Goal: Information Seeking & Learning: Learn about a topic

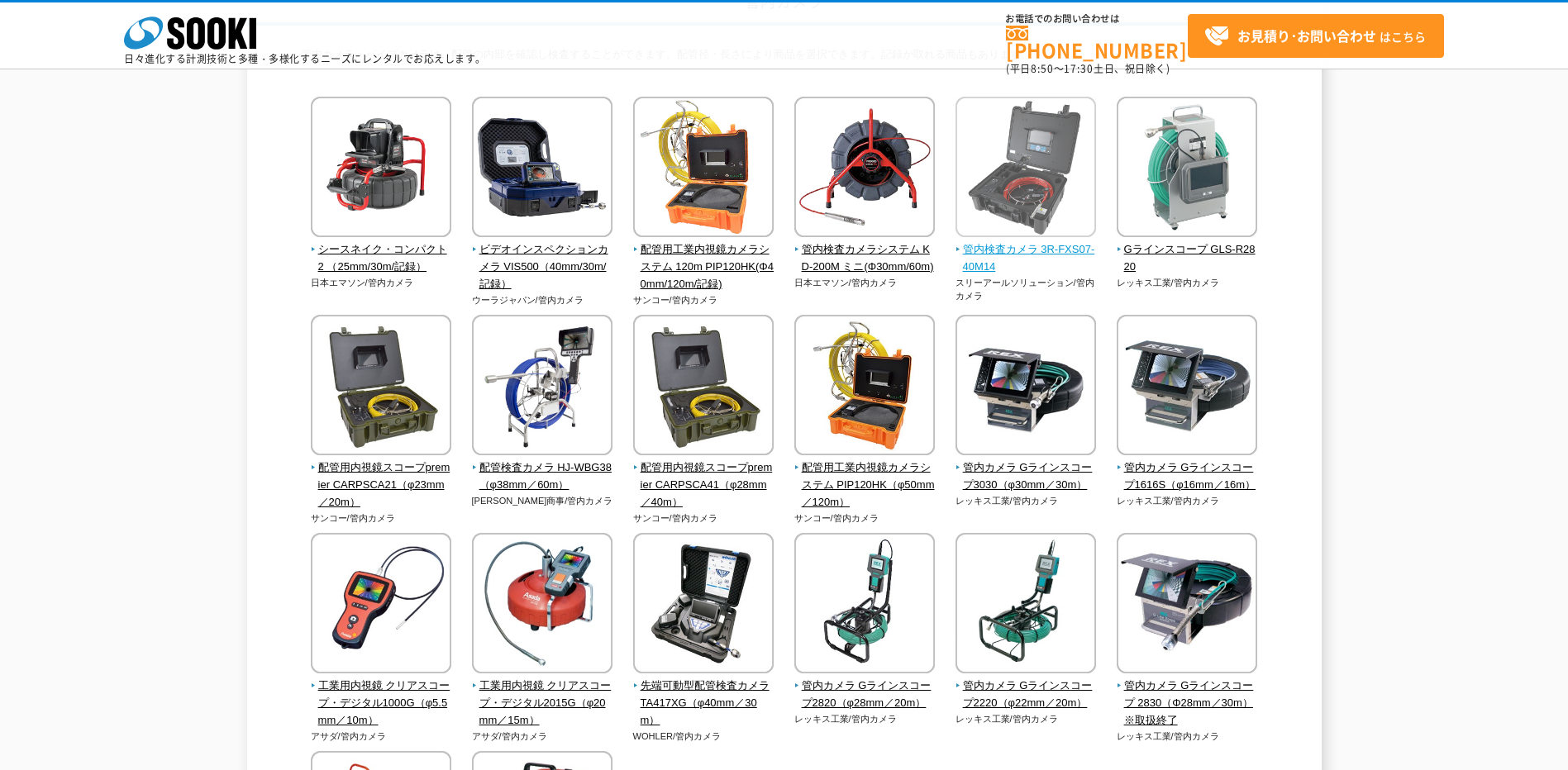
scroll to position [165, 0]
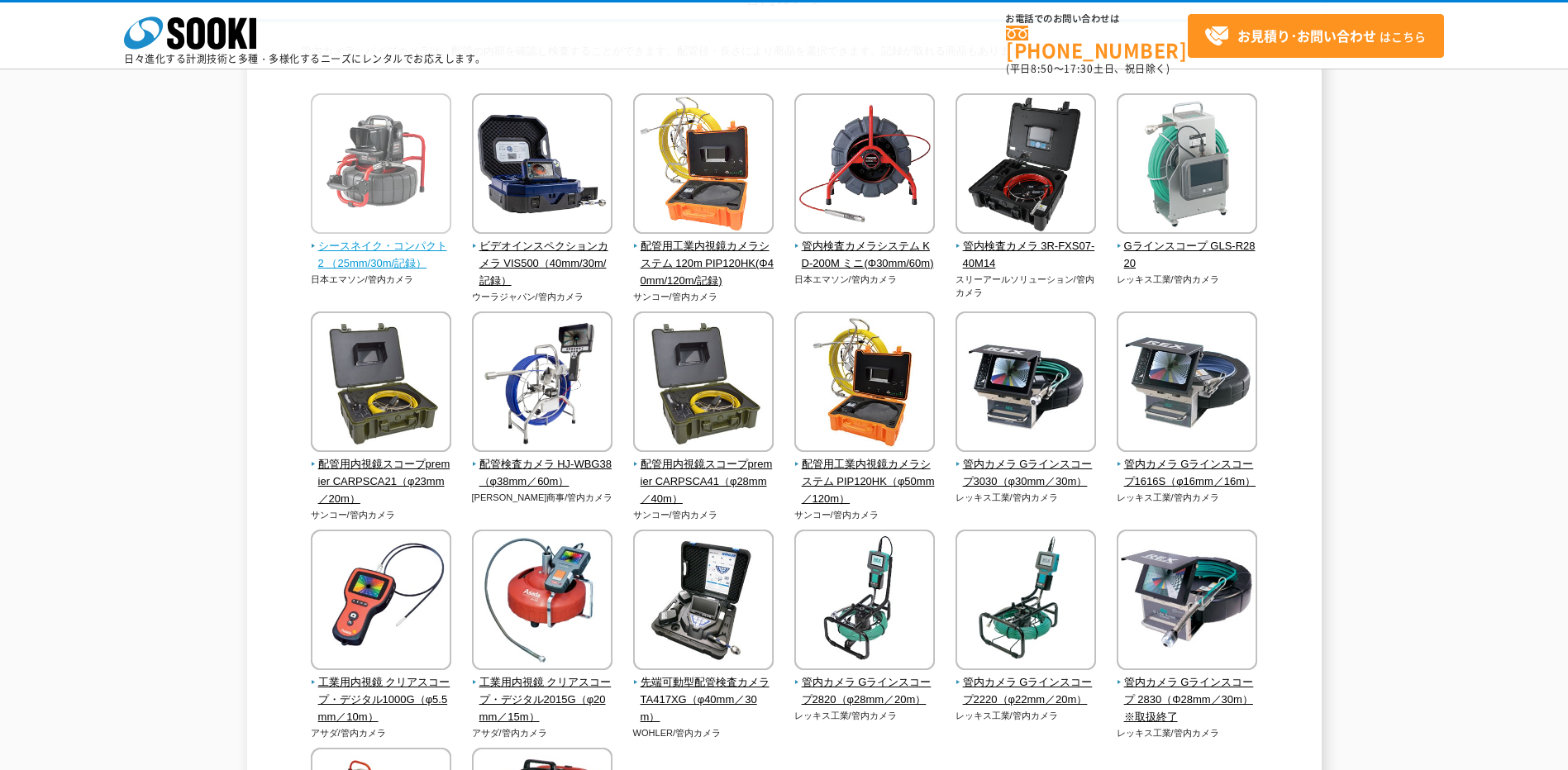
click at [371, 203] on img at bounding box center [380, 165] width 141 height 145
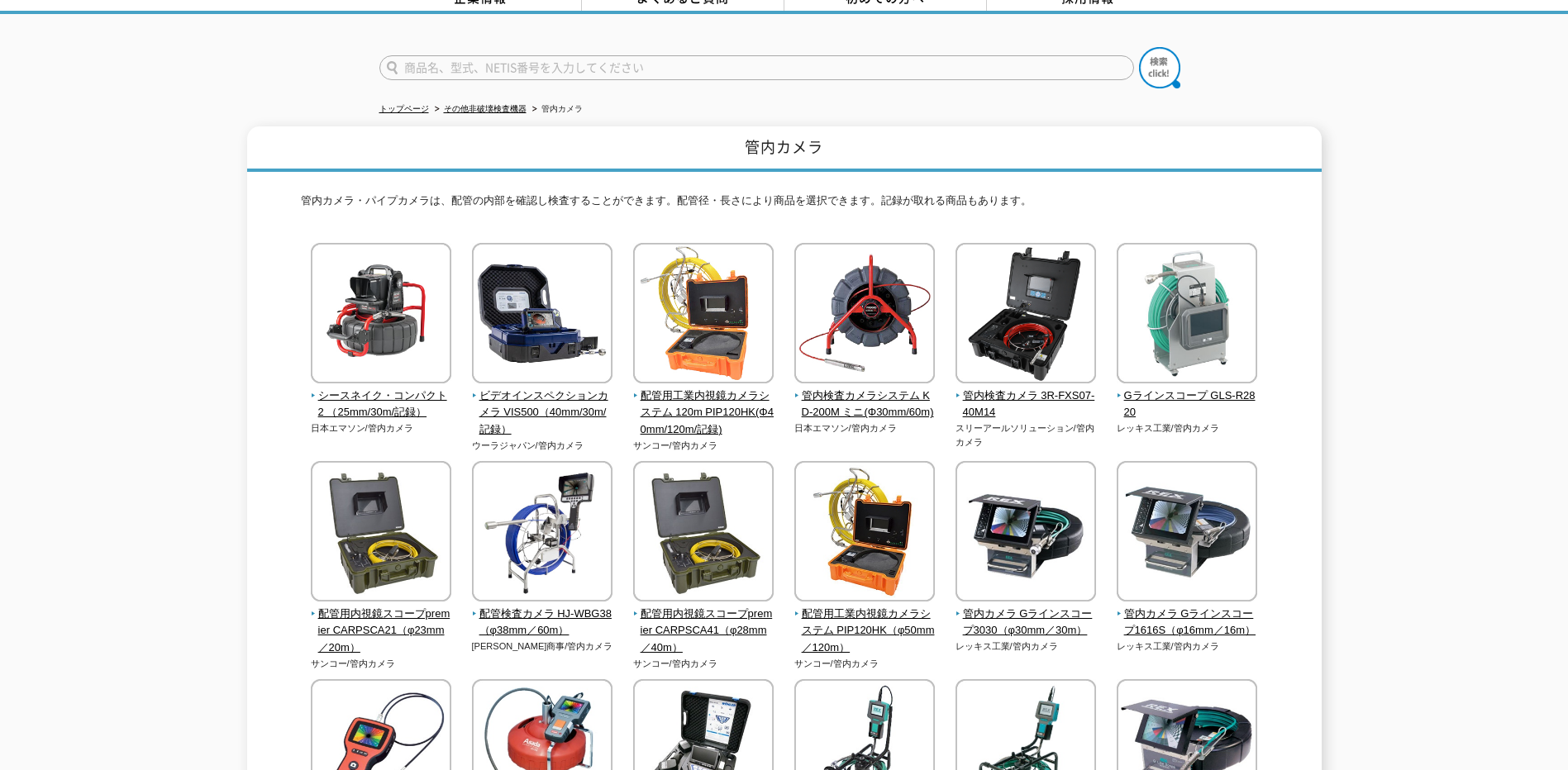
scroll to position [83, 0]
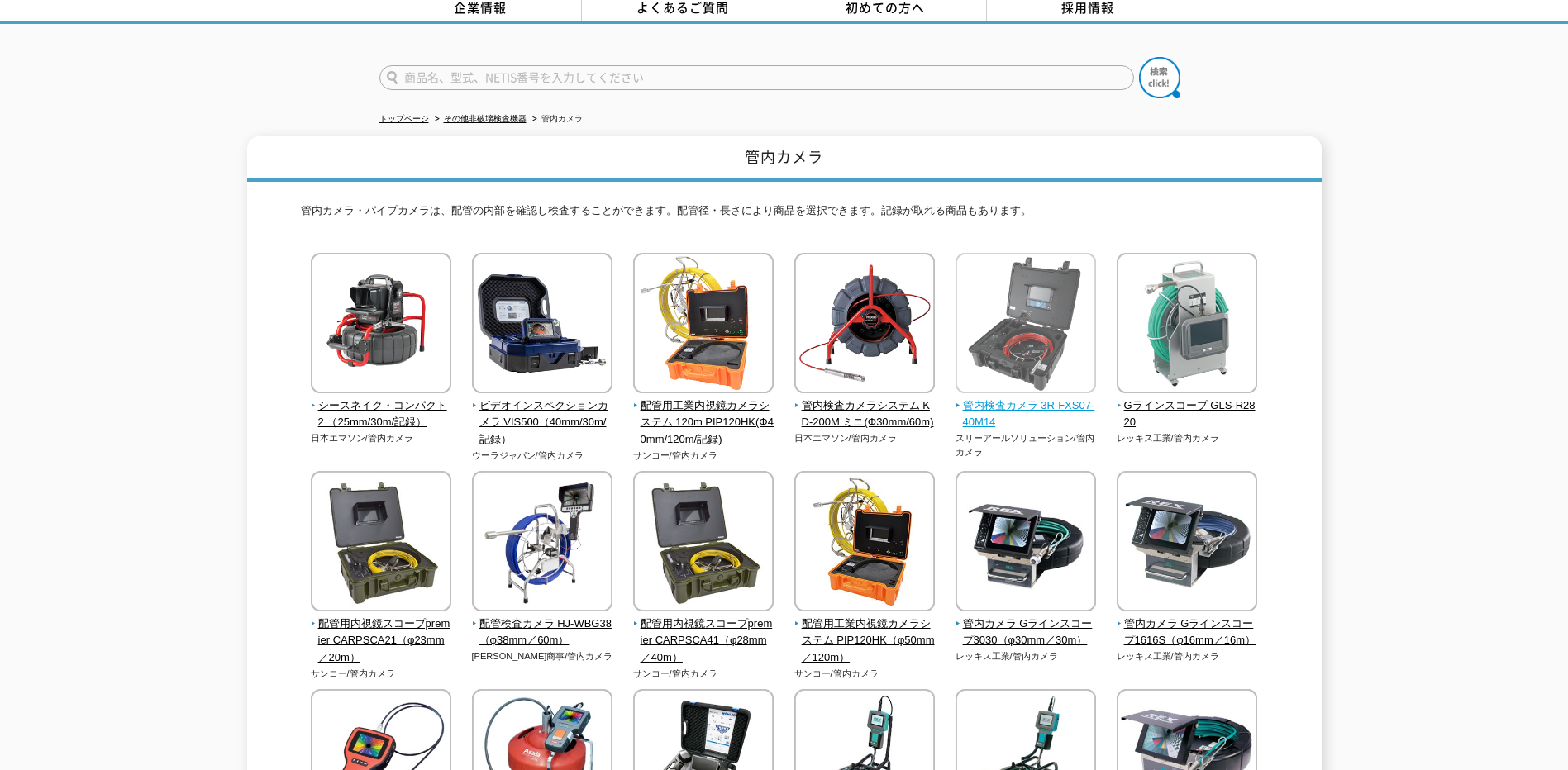
click at [1040, 397] on span "管内検査カメラ 3R-FXS07-40M14" at bounding box center [1026, 414] width 142 height 34
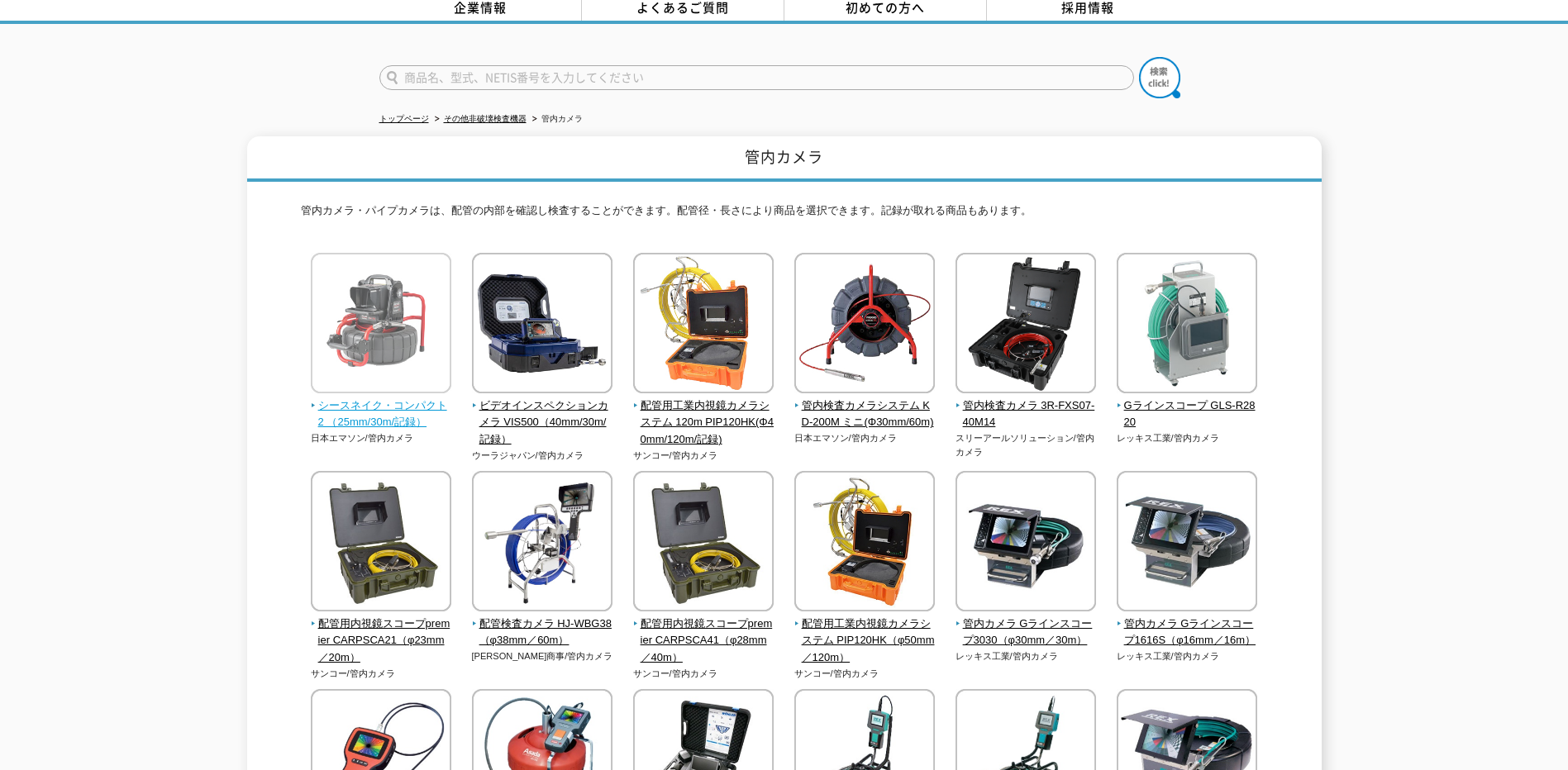
click at [401, 399] on span "シースネイク・コンパクト2 （25mm/30m/記録）" at bounding box center [381, 414] width 142 height 34
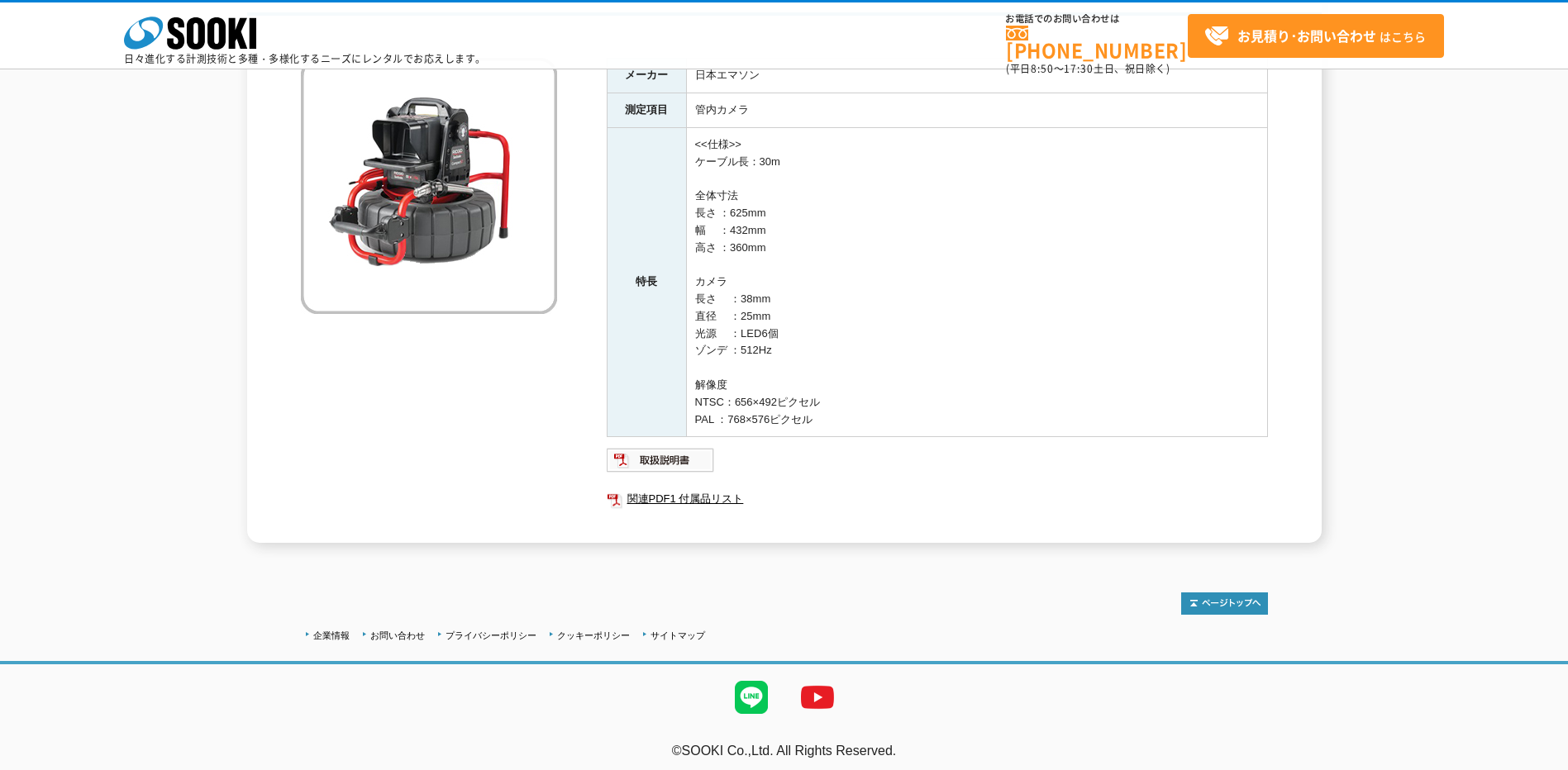
scroll to position [181, 0]
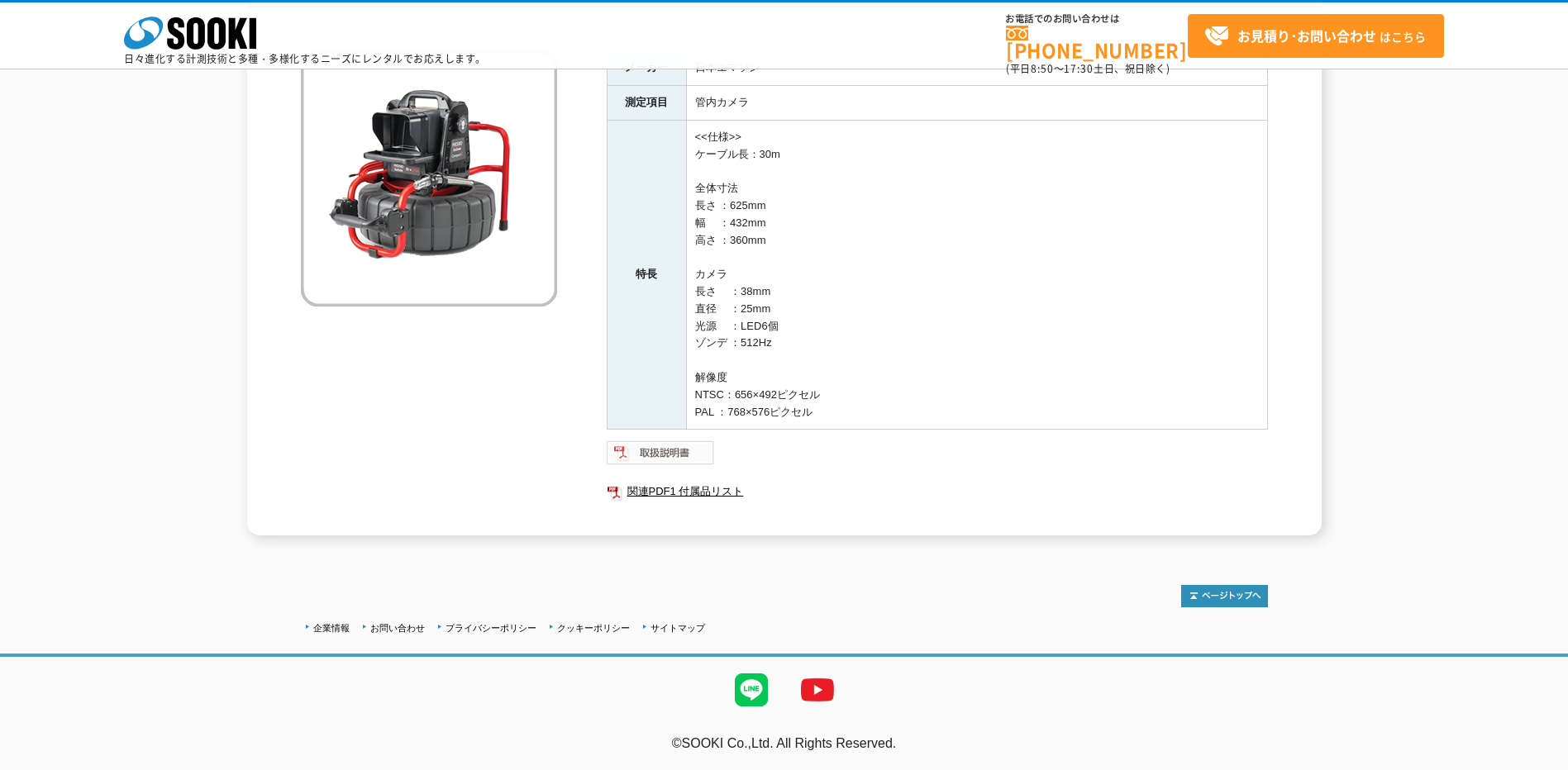
click at [678, 463] on img at bounding box center [661, 452] width 108 height 27
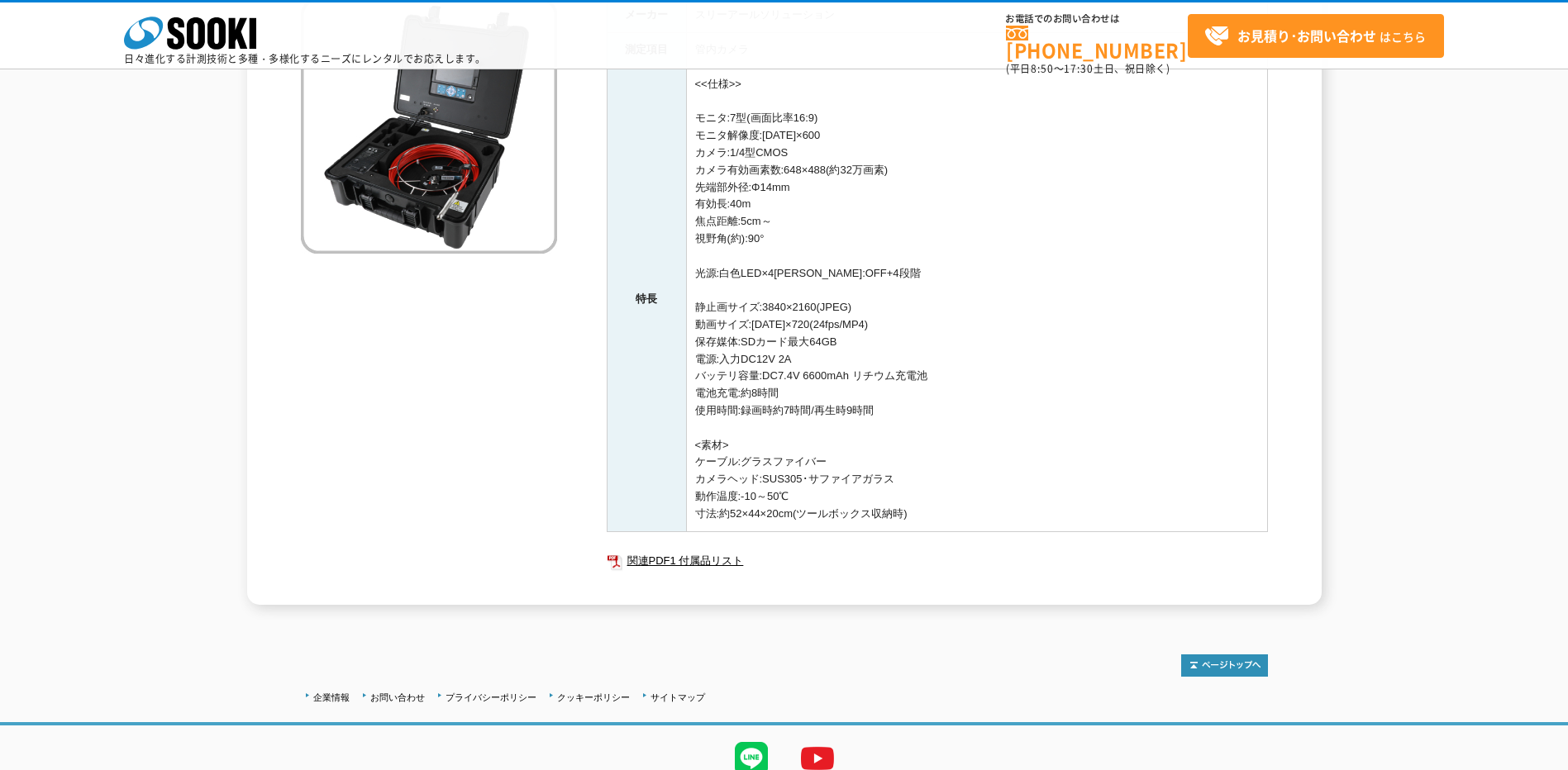
scroll to position [303, 0]
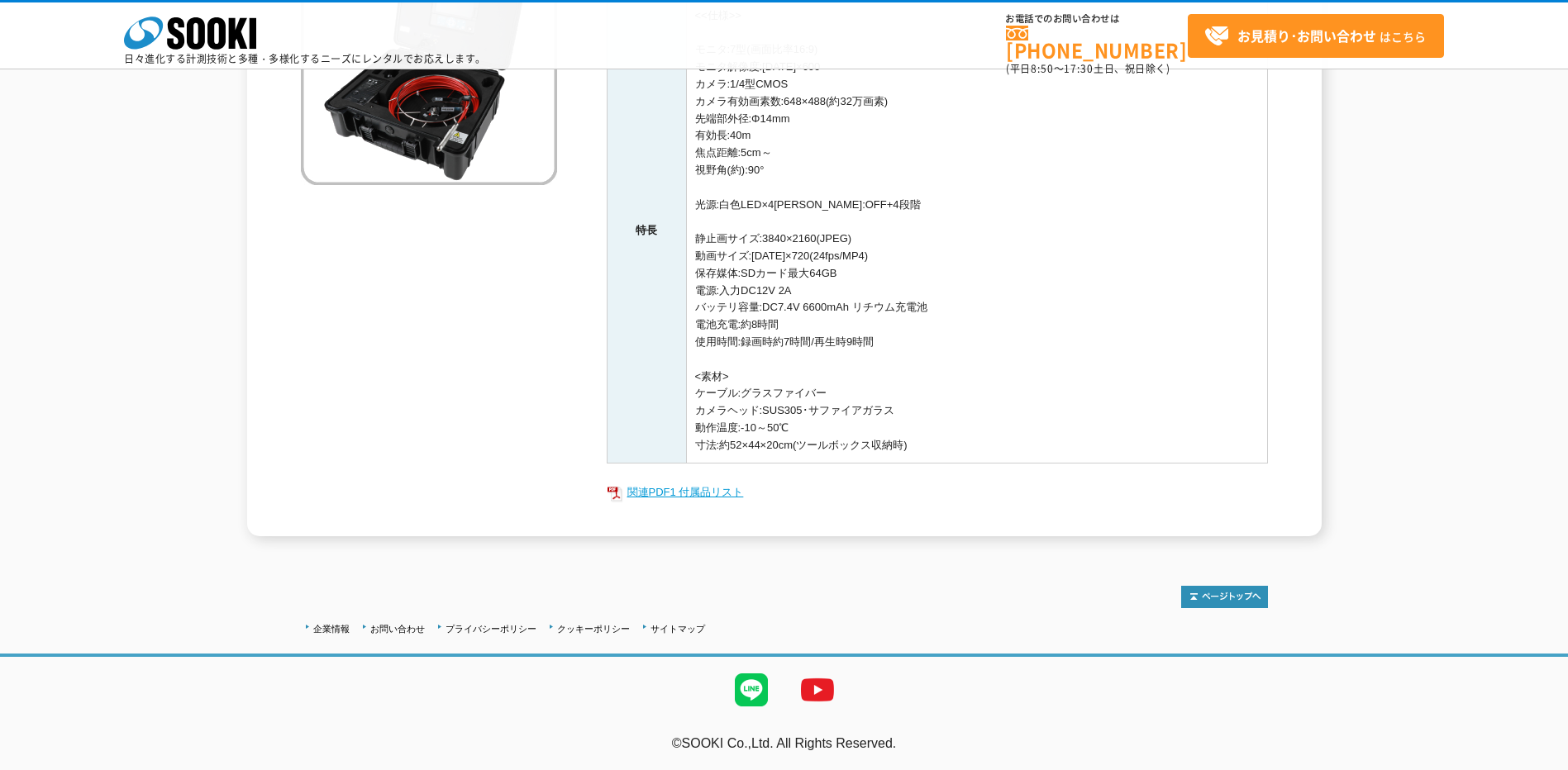
click at [661, 490] on link "関連PDF1 付属品リスト" at bounding box center [937, 493] width 662 height 22
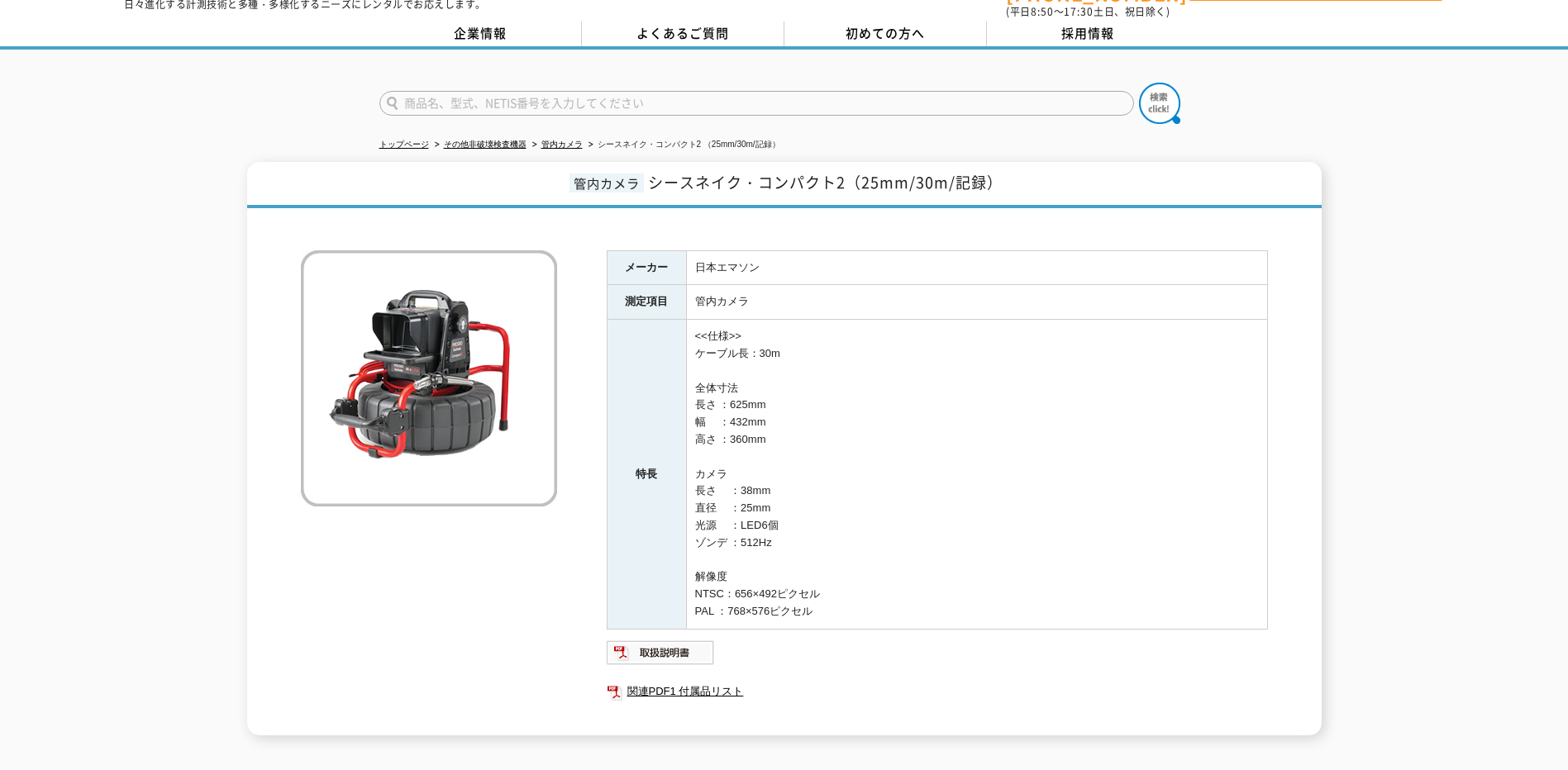
scroll to position [83, 0]
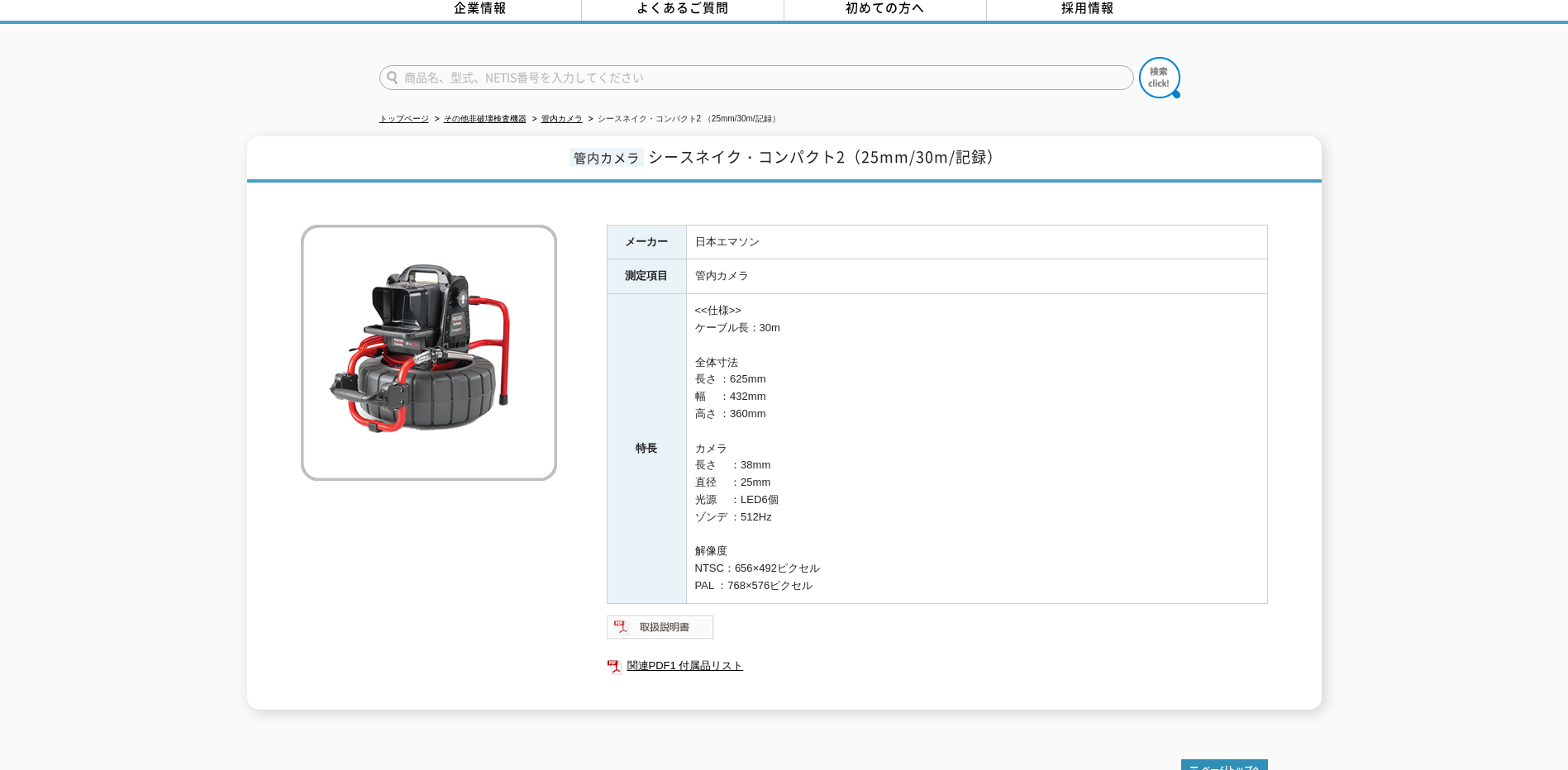
click at [678, 615] on img at bounding box center [661, 627] width 108 height 27
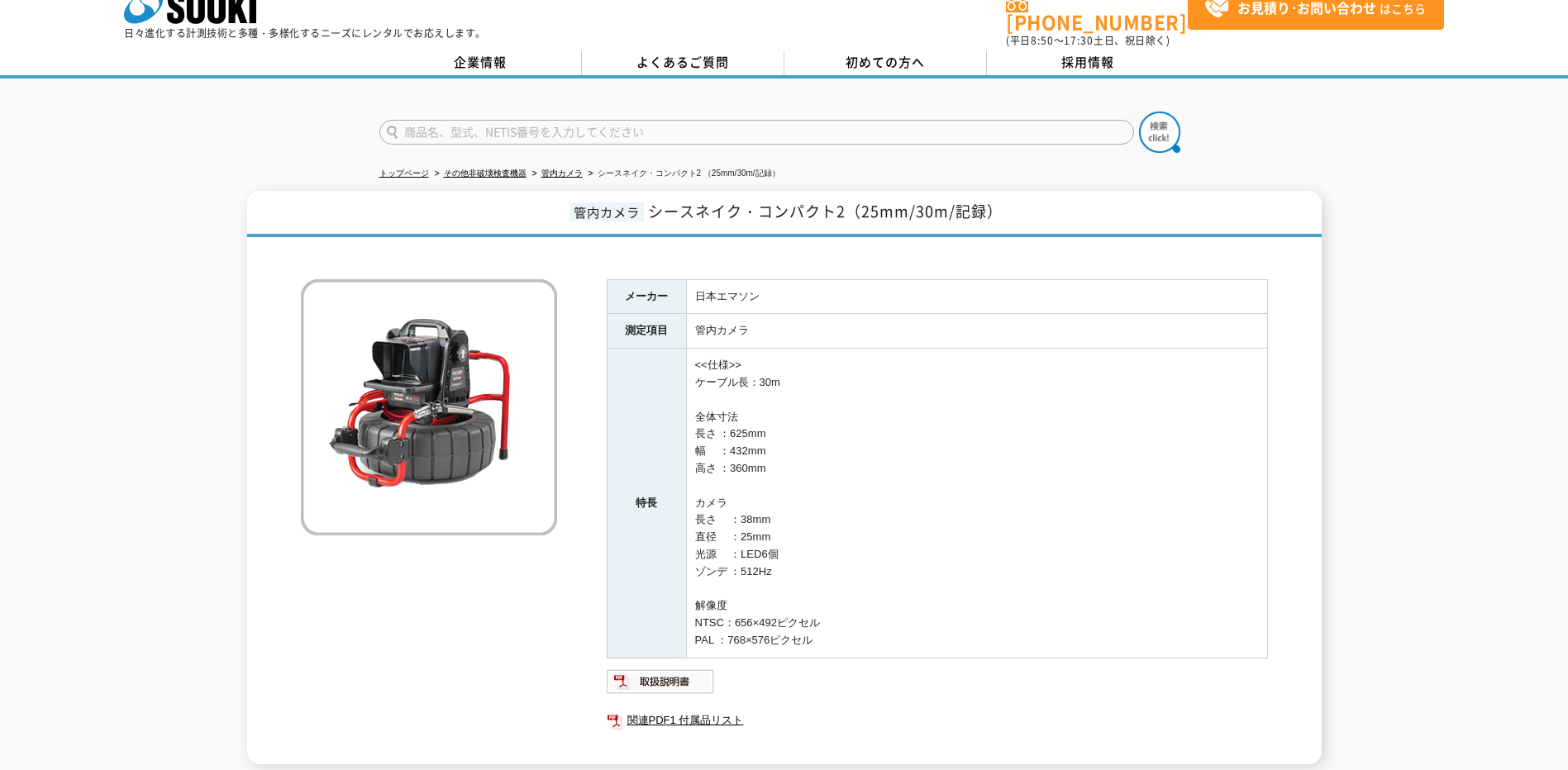
scroll to position [0, 0]
